Goal: Find specific page/section: Find specific page/section

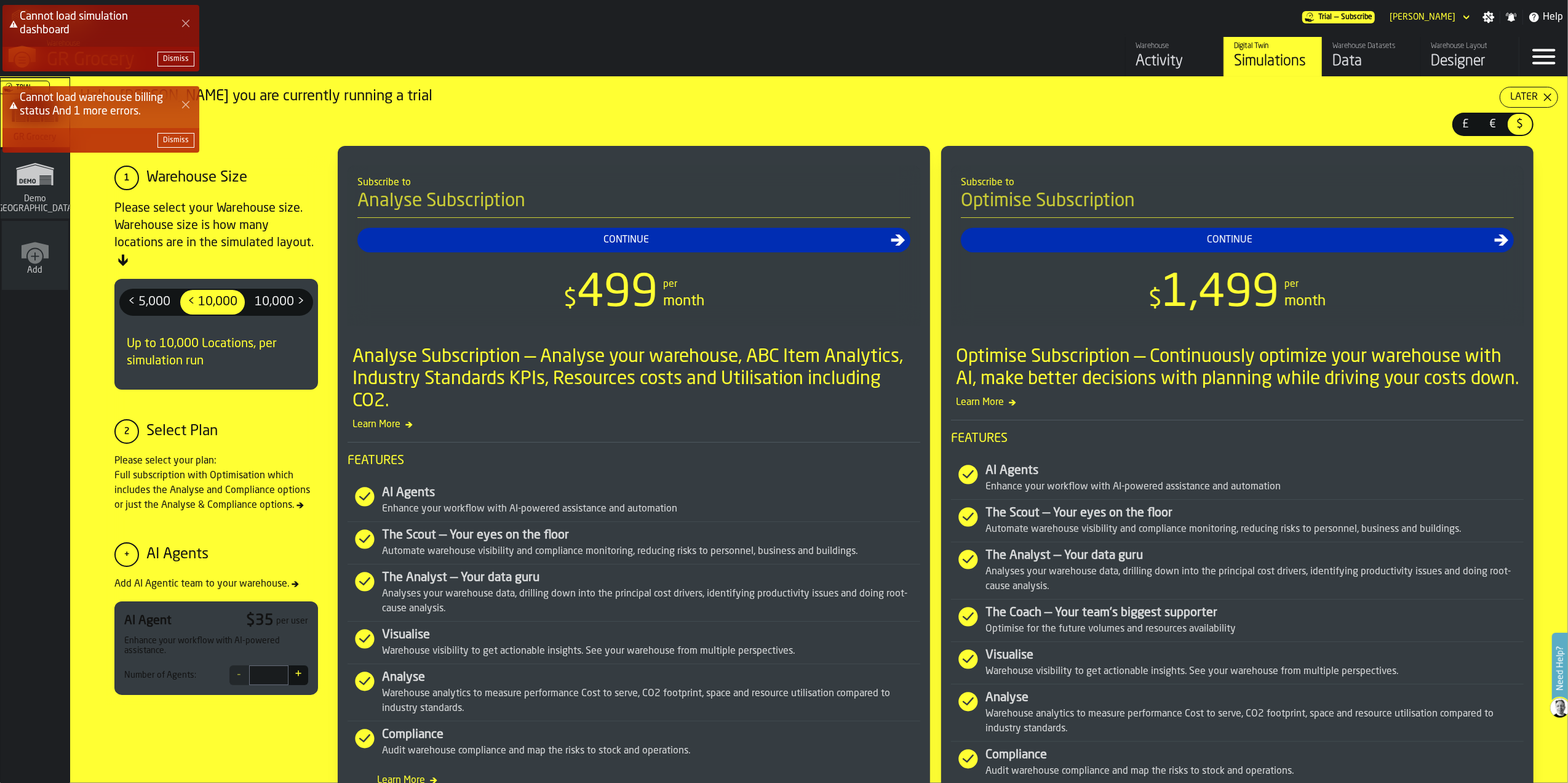
scroll to position [277, 0]
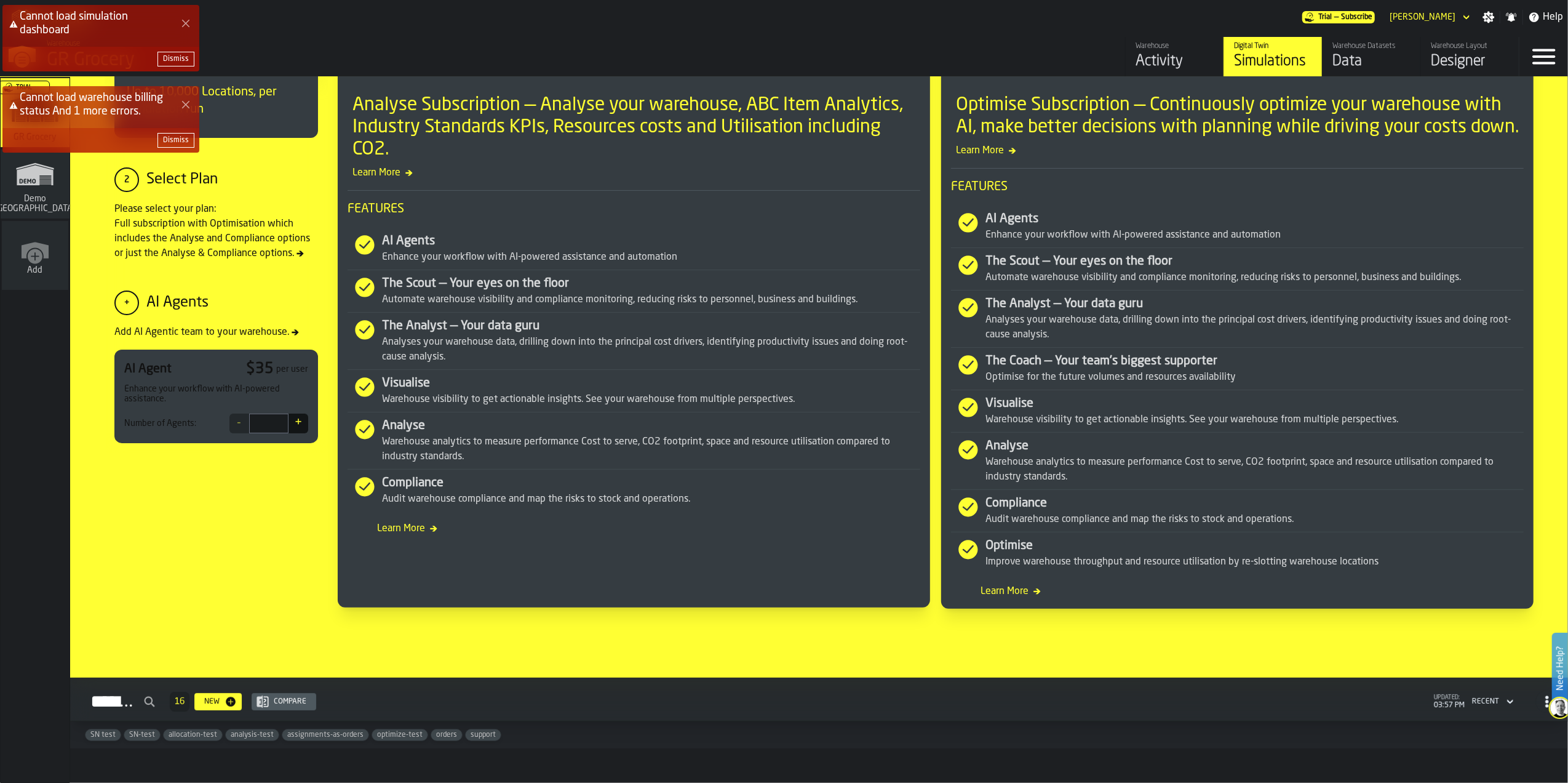
click at [181, 60] on div "Dismiss" at bounding box center [176, 59] width 26 height 8
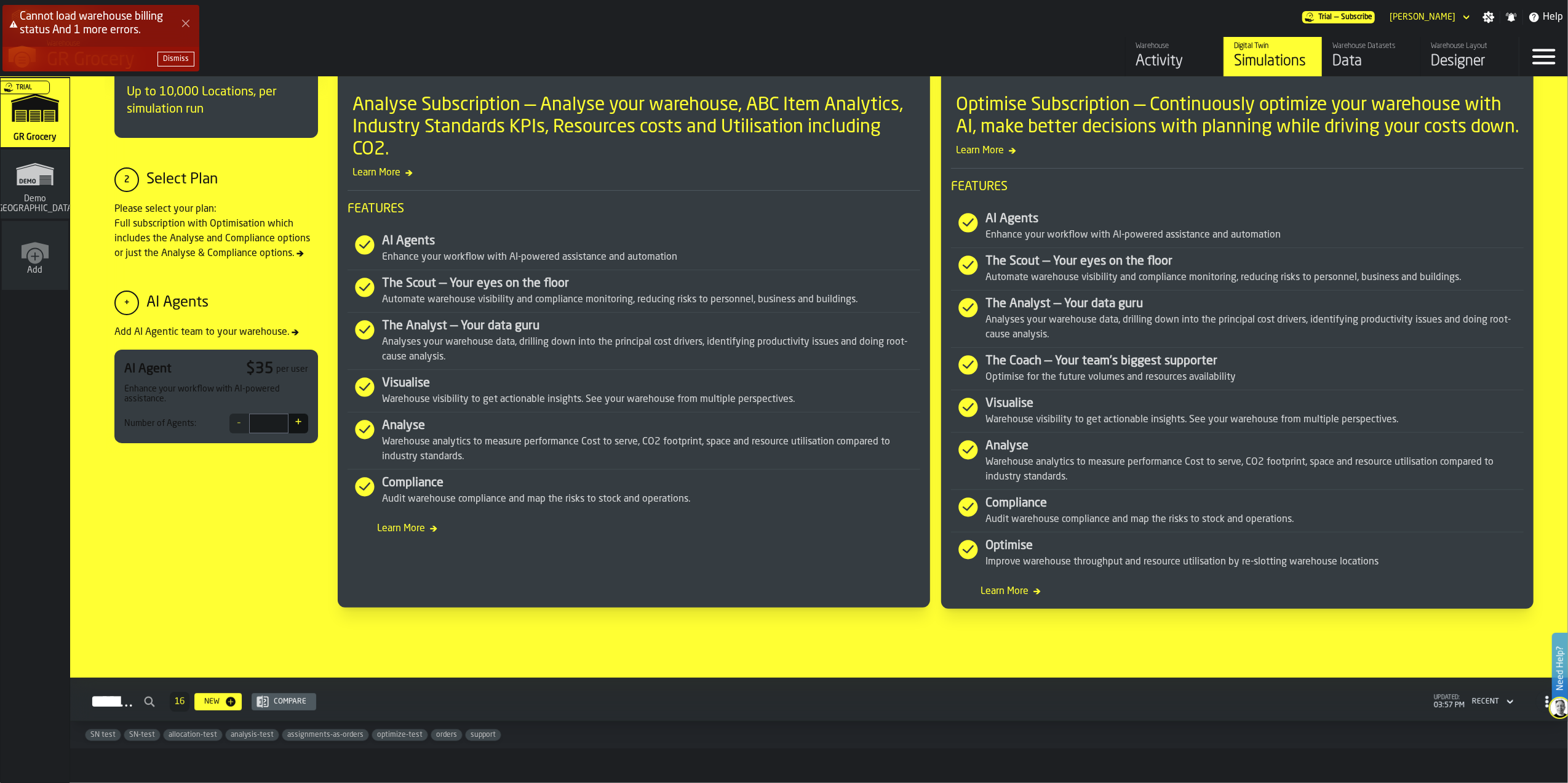
click at [1116, 47] on div "Cannot load warehouse billing status And 1 more errors. Dismiss" at bounding box center [786, 43] width 1568 height 82
copy div "Dismiss"
click at [1161, 54] on div "Cannot load warehouse billing status And 1 more errors. Dismiss" at bounding box center [786, 43] width 1568 height 82
